Goal: Information Seeking & Learning: Check status

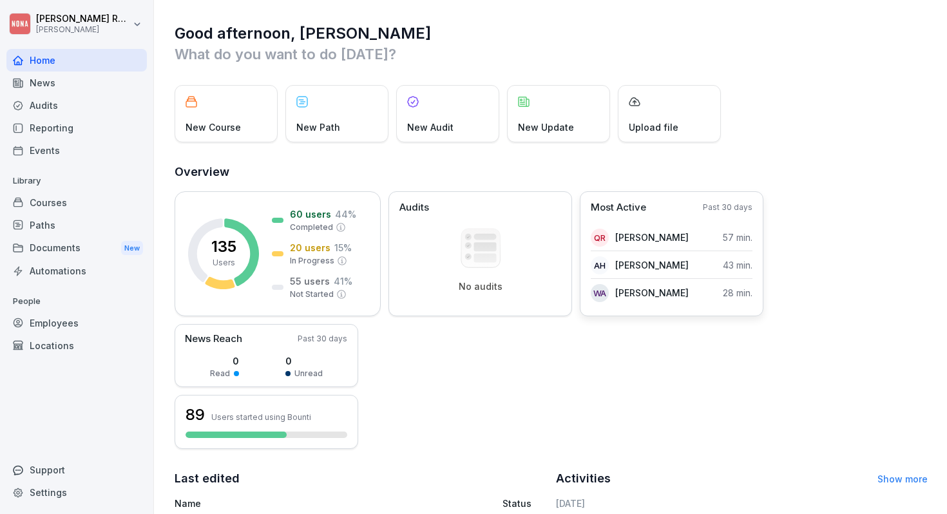
click at [690, 220] on div "Most Active Past 30 days QR [PERSON_NAME] 57 min. AH [PERSON_NAME] 43 min. WA W…" at bounding box center [672, 253] width 184 height 125
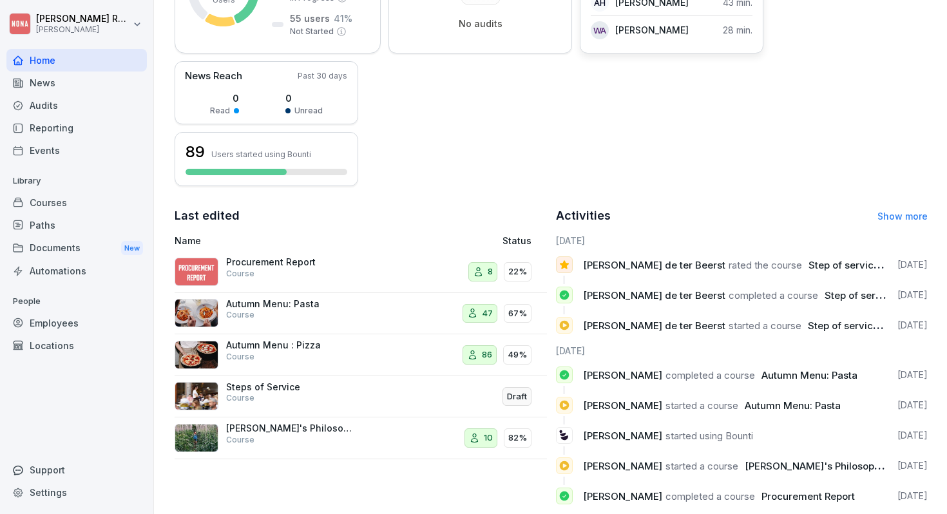
scroll to position [287, 0]
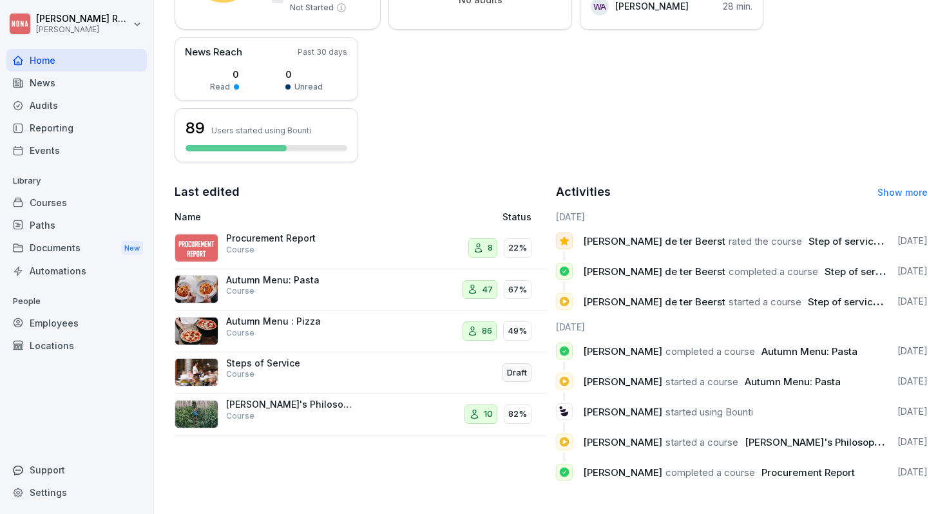
click at [907, 186] on div "Activities Show more" at bounding box center [742, 192] width 372 height 18
click at [894, 189] on link "Show more" at bounding box center [902, 192] width 50 height 11
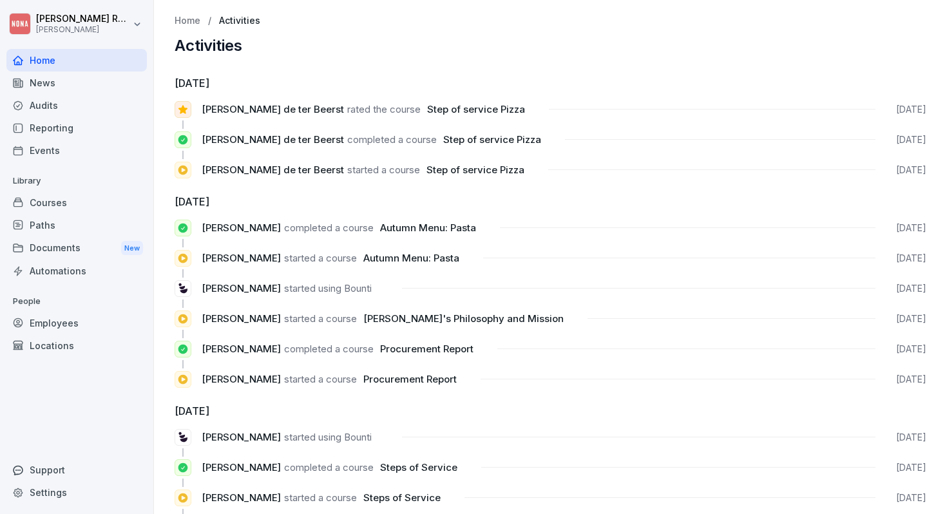
click at [68, 131] on div "Reporting" at bounding box center [76, 128] width 140 height 23
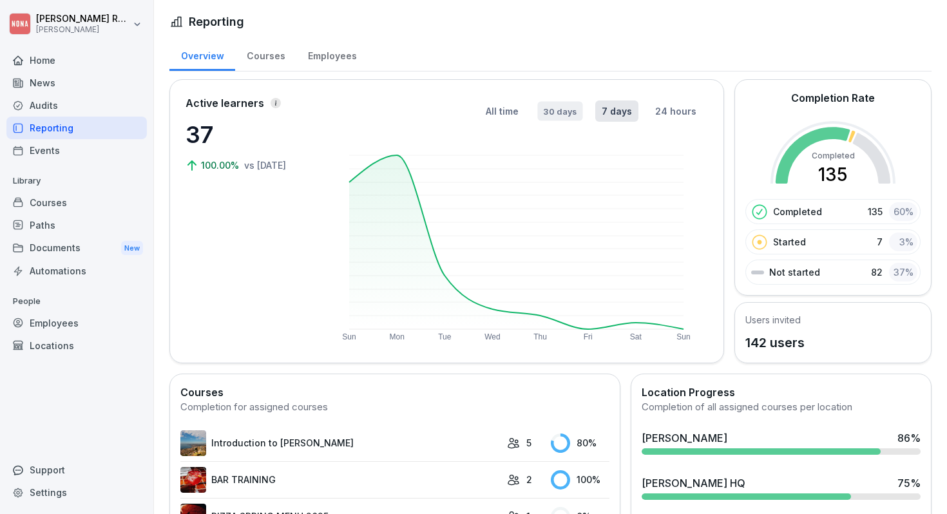
click at [567, 108] on button "30 days" at bounding box center [559, 110] width 45 height 19
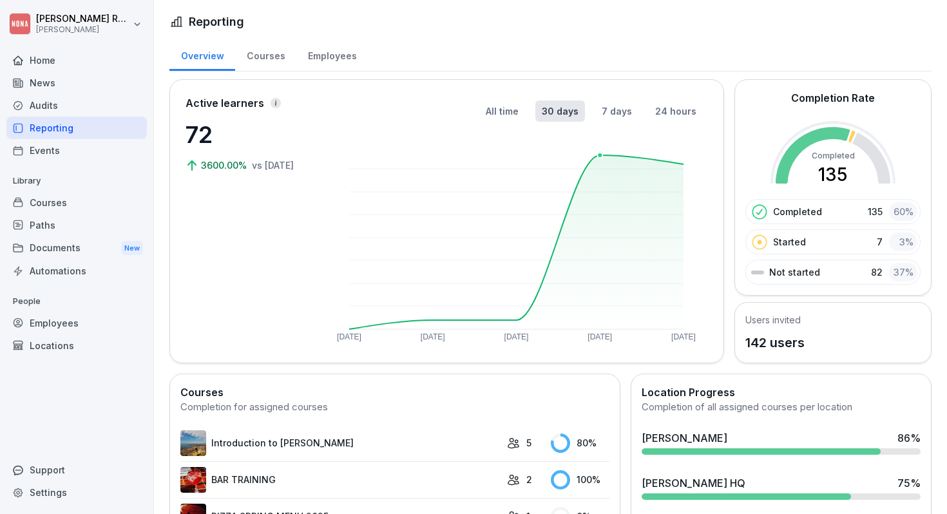
click at [599, 156] on rect at bounding box center [516, 242] width 334 height 174
click at [619, 110] on button "7 days" at bounding box center [616, 110] width 39 height 19
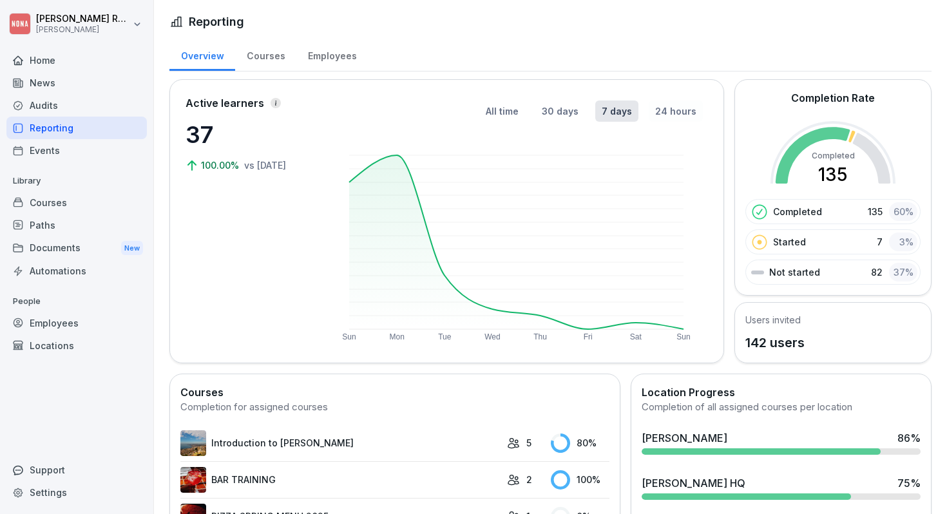
click at [662, 116] on button "24 hours" at bounding box center [676, 111] width 54 height 21
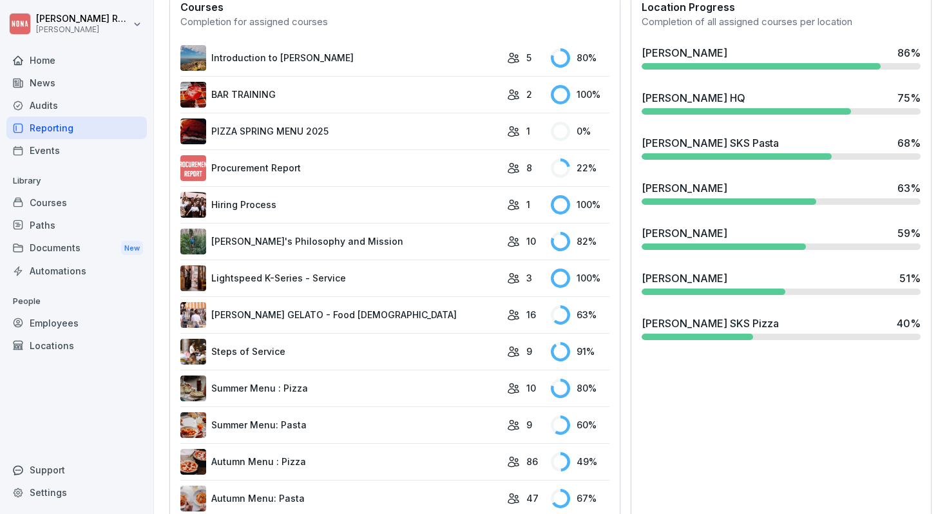
scroll to position [446, 0]
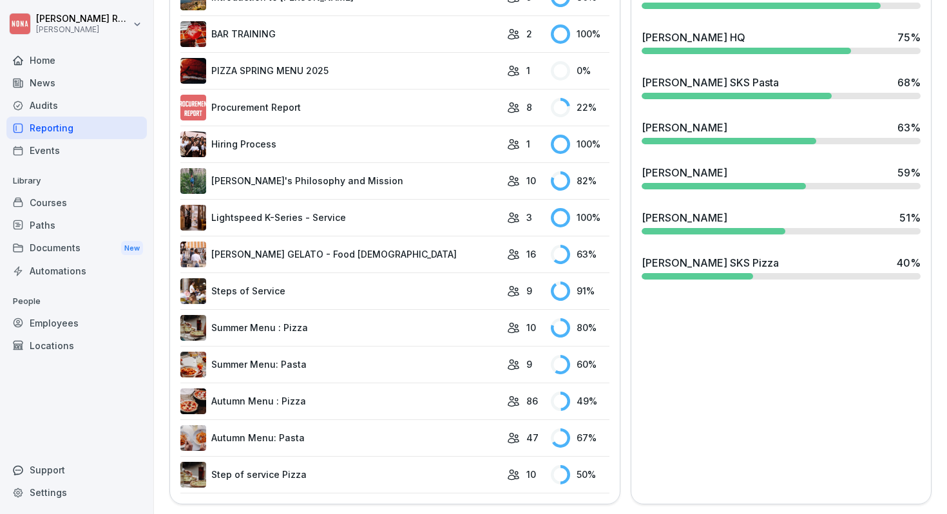
click at [333, 439] on link "Autumn Menu: Pasta" at bounding box center [340, 438] width 320 height 26
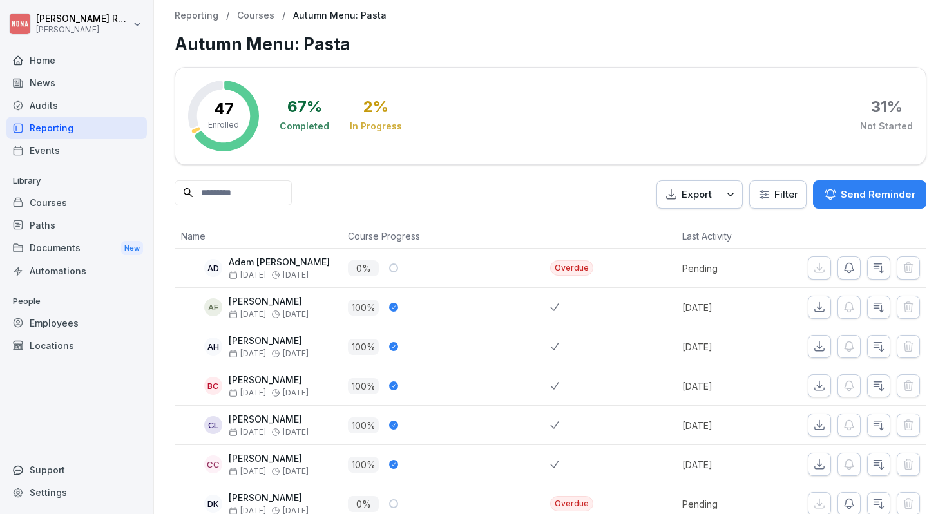
click at [47, 64] on div "Home" at bounding box center [76, 60] width 140 height 23
